Goal: Find specific page/section: Find specific page/section

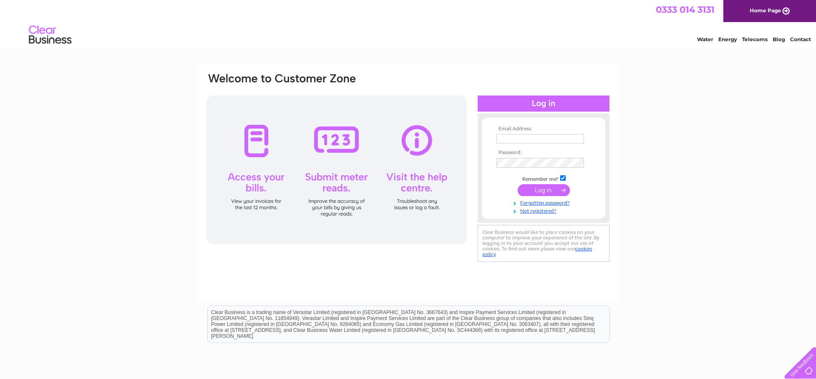
click at [514, 138] on input "text" at bounding box center [539, 138] width 87 height 9
type input "rkmacproperties@hotmail.com"
click at [545, 192] on input "submit" at bounding box center [543, 191] width 52 height 12
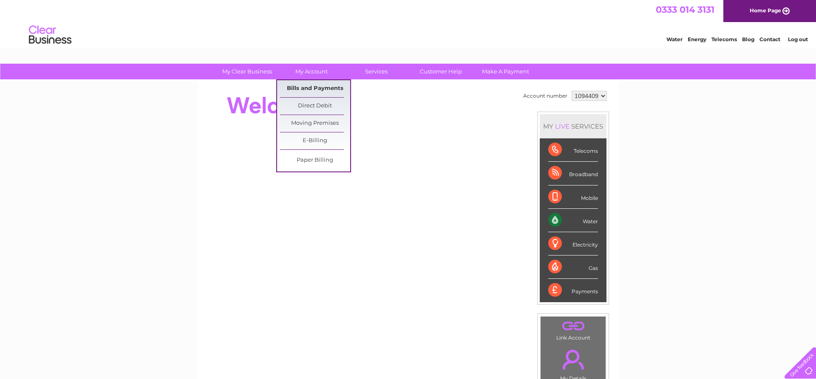
click at [313, 87] on link "Bills and Payments" at bounding box center [315, 88] width 70 height 17
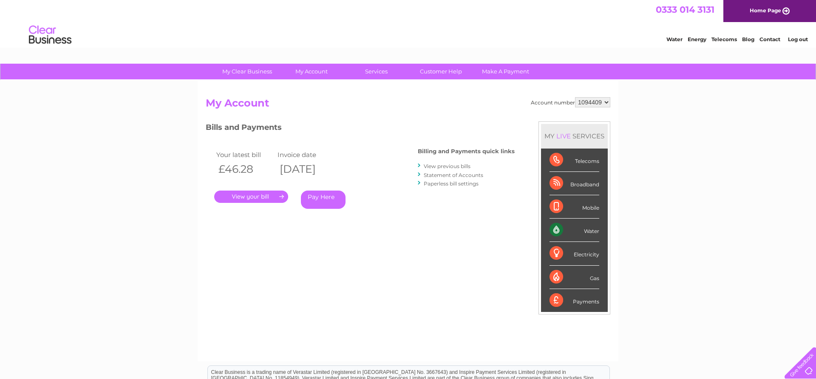
click at [248, 196] on link "." at bounding box center [251, 197] width 74 height 12
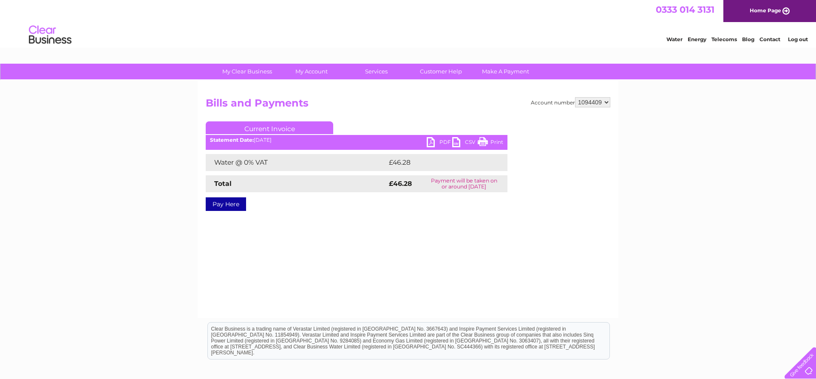
click at [431, 141] on link "PDF" at bounding box center [438, 143] width 25 height 12
